Goal: Answer question/provide support: Share knowledge or assist other users

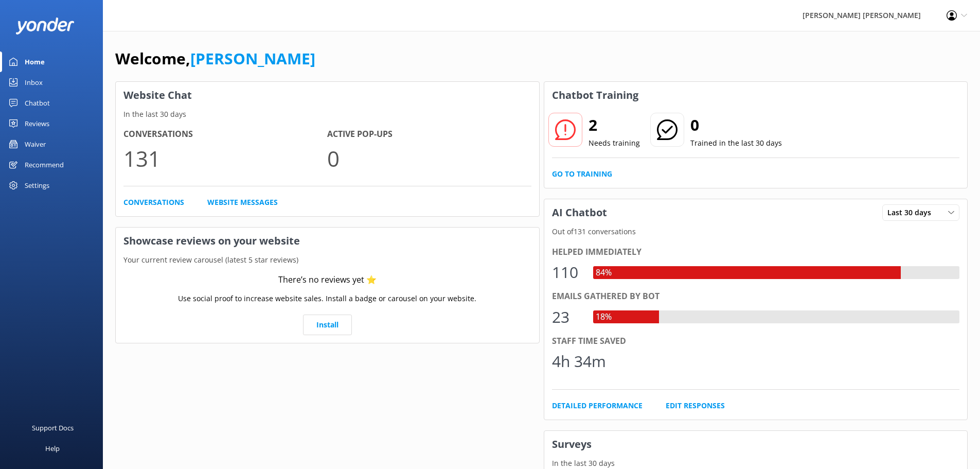
click at [40, 105] on div "Chatbot" at bounding box center [37, 103] width 25 height 21
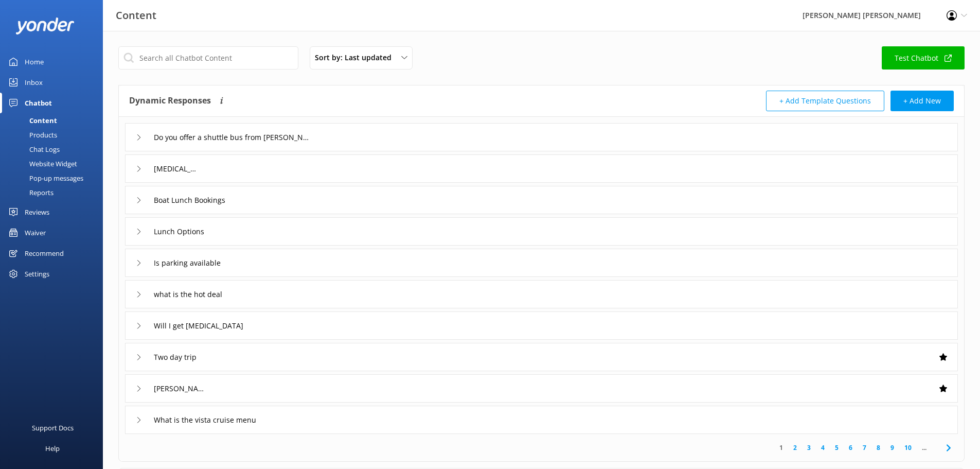
click at [42, 79] on div "Inbox" at bounding box center [34, 82] width 18 height 21
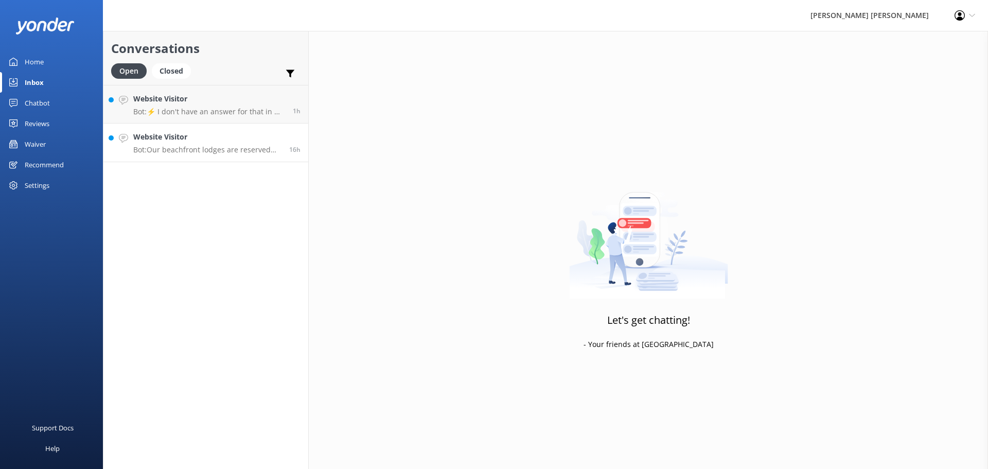
click at [207, 148] on p "Bot: Our beachfront lodges are reserved for guests on our multiday trips. Durin…" at bounding box center [207, 149] width 148 height 9
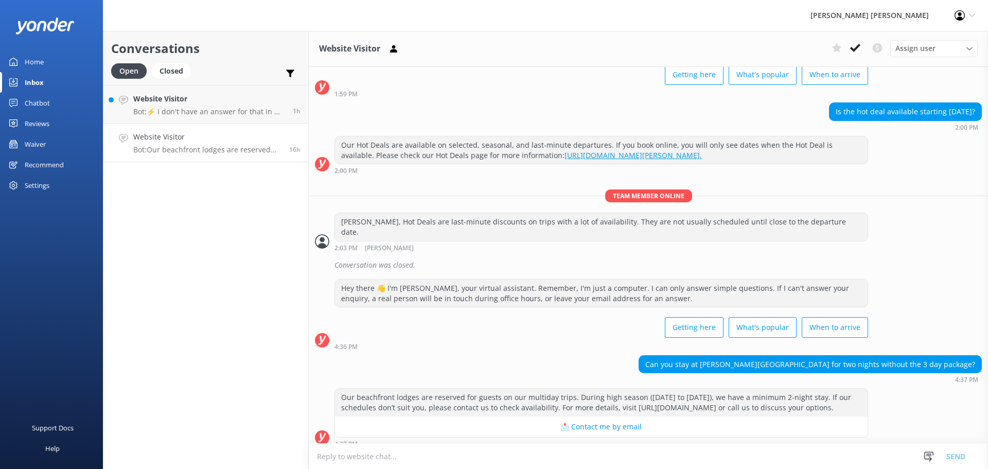
scroll to position [396, 0]
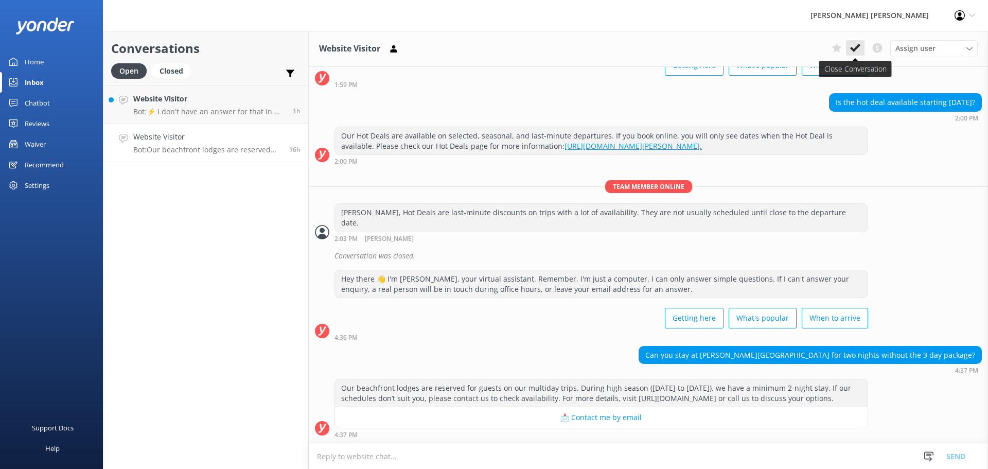
click at [852, 51] on icon at bounding box center [855, 48] width 10 height 10
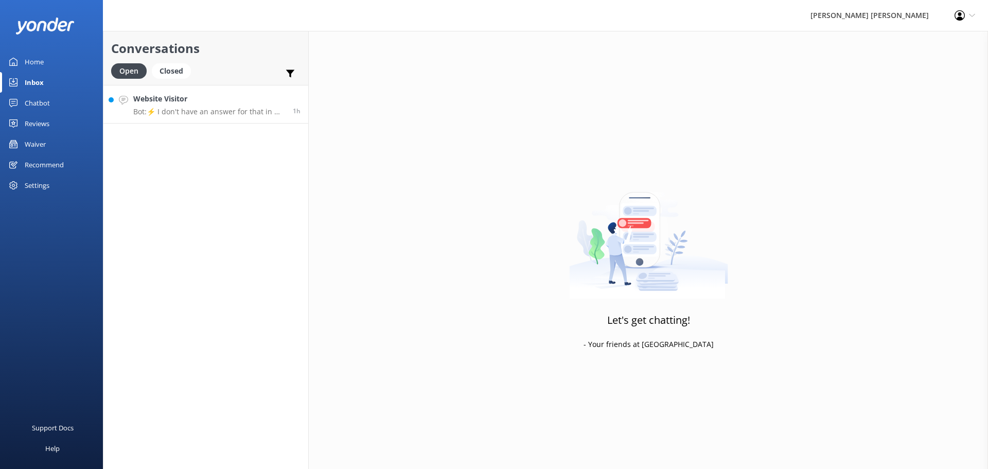
click at [225, 112] on p "Bot: ⚡ I don't have an answer for that in my knowledge base. Please try and rep…" at bounding box center [209, 111] width 152 height 9
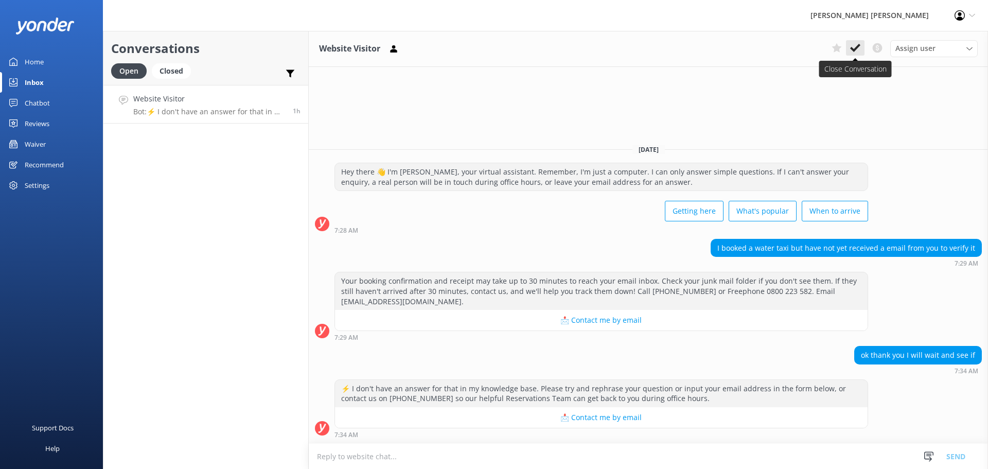
click at [853, 47] on icon at bounding box center [855, 48] width 10 height 10
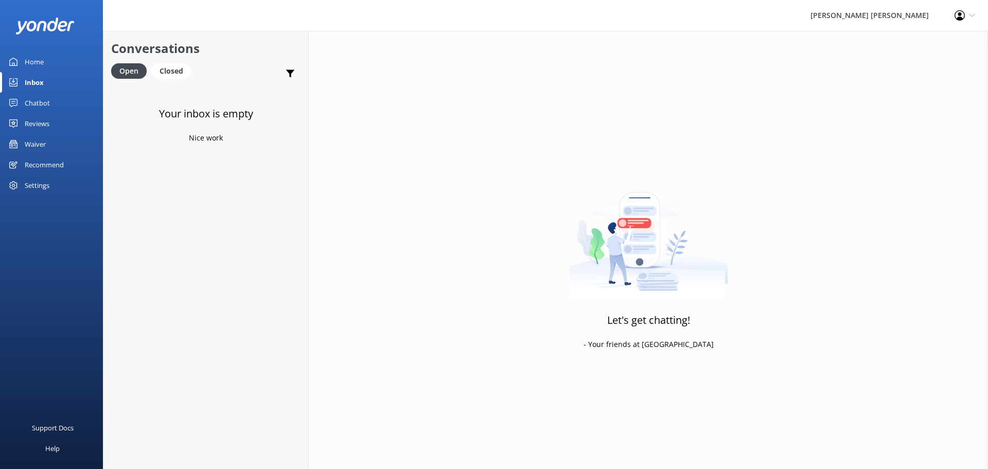
click at [42, 100] on div "Chatbot" at bounding box center [37, 103] width 25 height 21
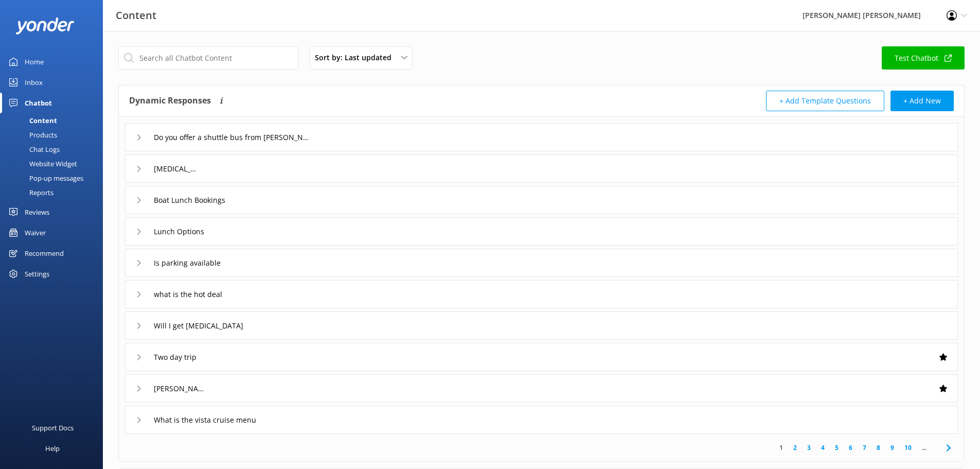
click at [28, 56] on div "Home" at bounding box center [34, 61] width 19 height 21
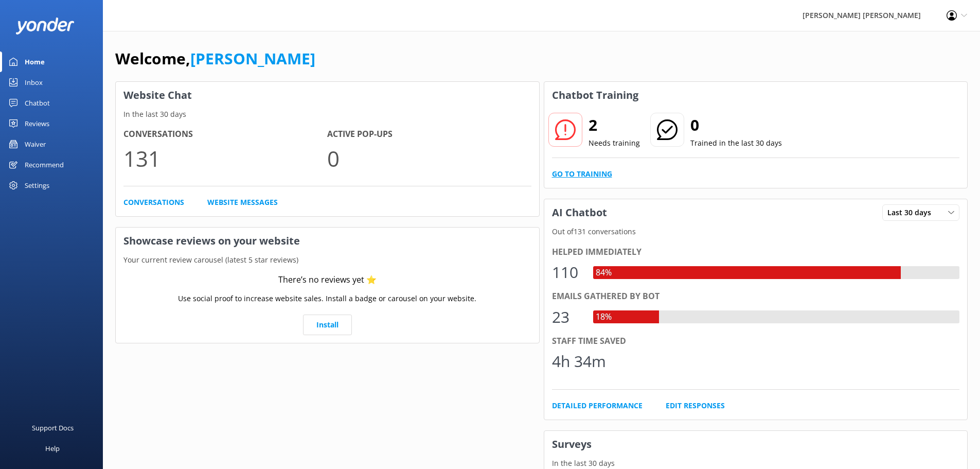
click at [590, 173] on link "Go to Training" at bounding box center [582, 173] width 60 height 11
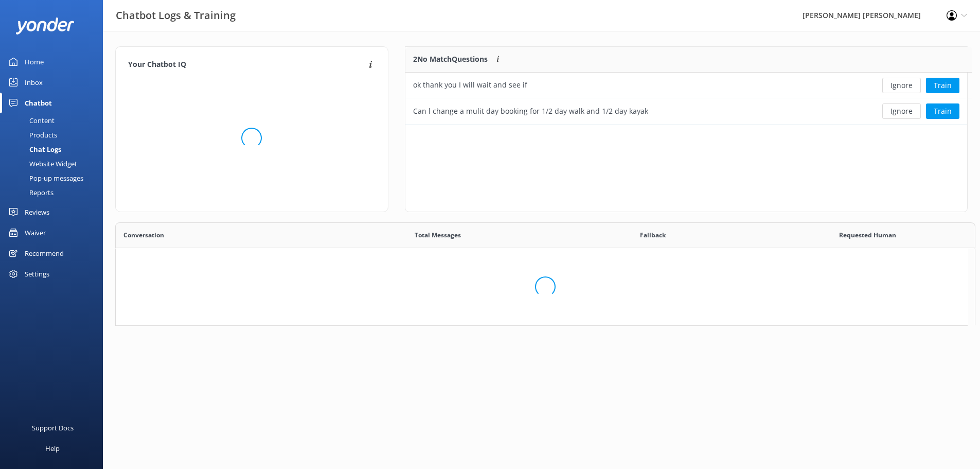
scroll to position [70, 554]
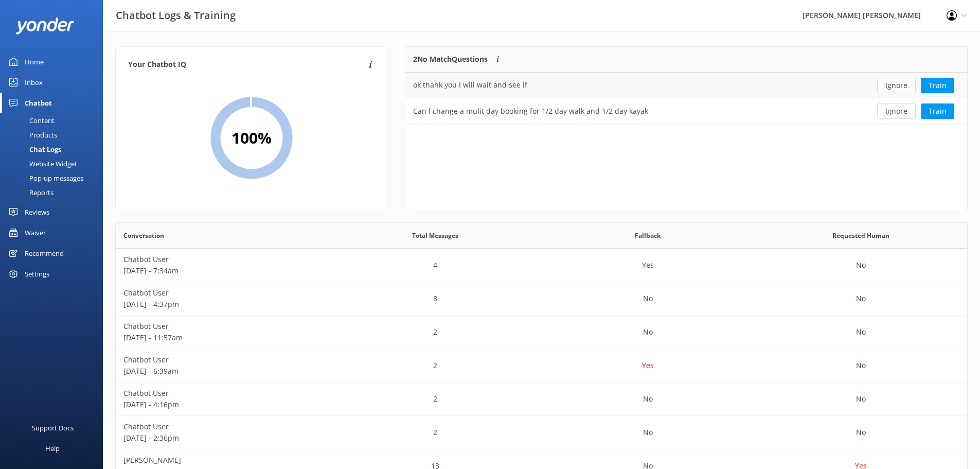
click at [894, 89] on button "Ignore" at bounding box center [896, 85] width 39 height 15
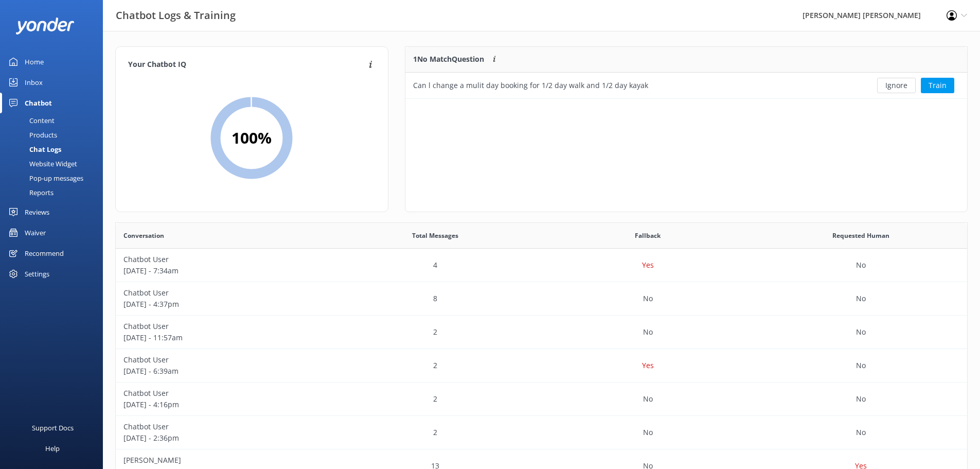
scroll to position [44, 554]
click at [894, 89] on button "Ignore" at bounding box center [896, 85] width 39 height 15
